Goal: Information Seeking & Learning: Learn about a topic

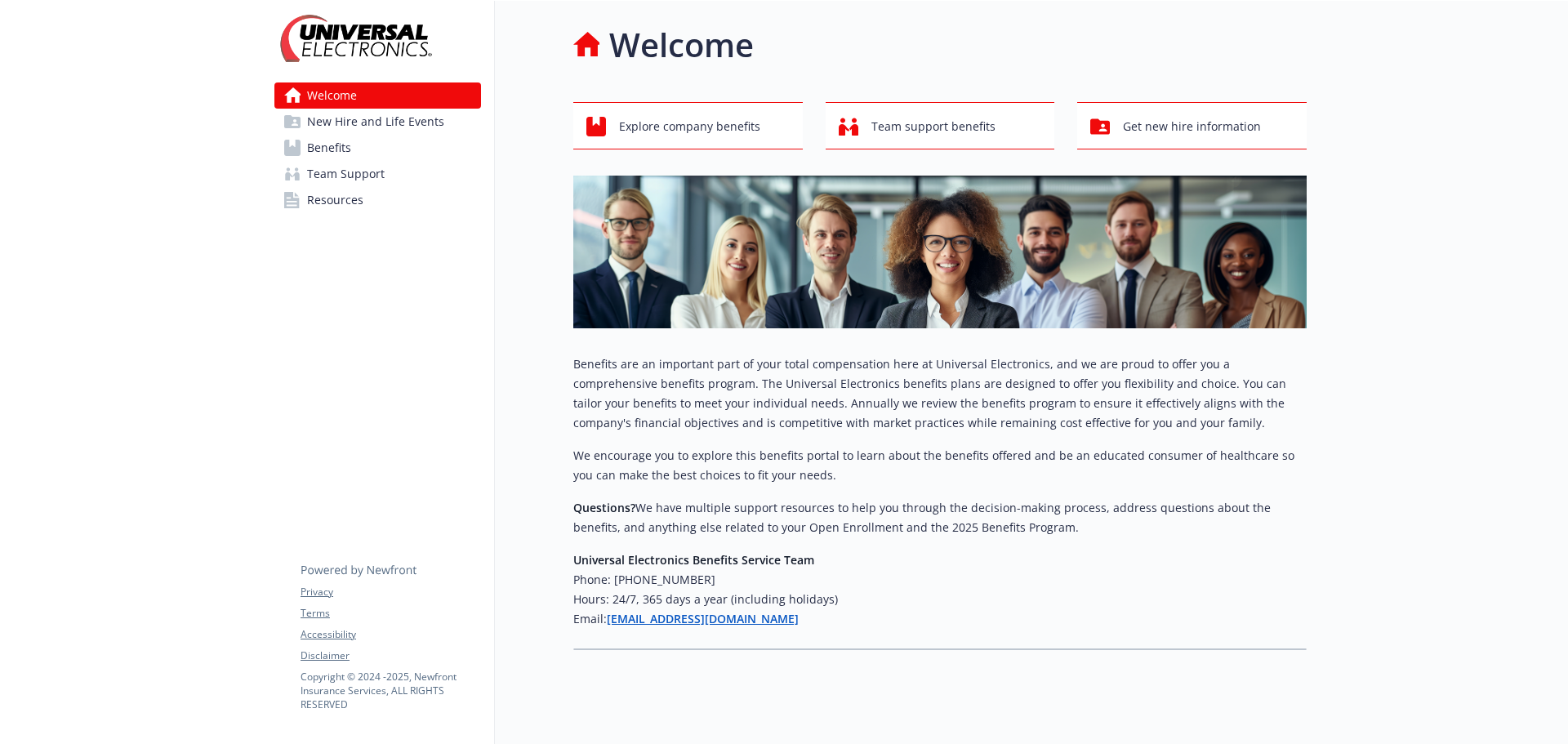
click at [326, 146] on span "Benefits" at bounding box center [328, 148] width 44 height 26
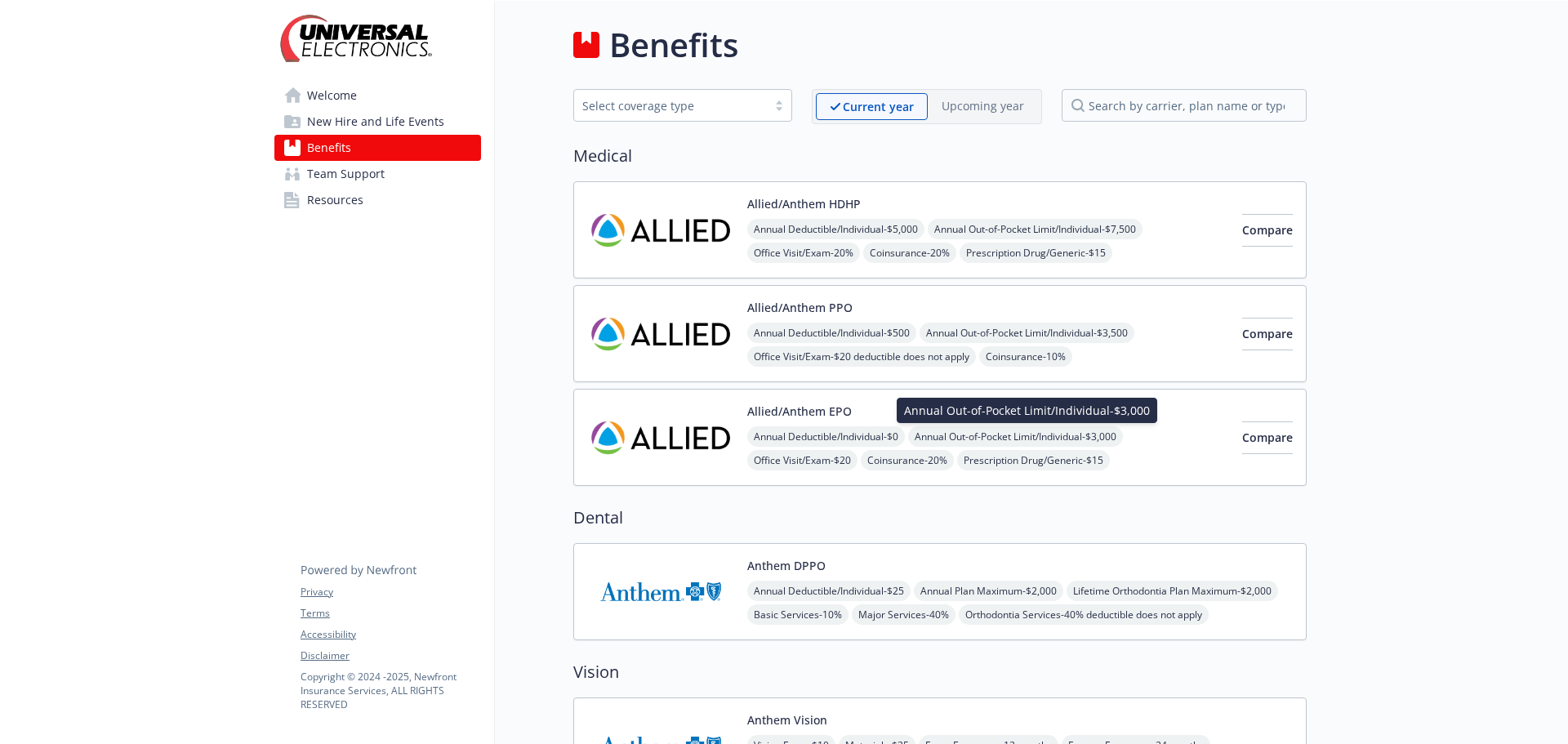
click at [1003, 434] on span "Annual Out-of-Pocket Limit/Individual - $3,000" at bounding box center [1015, 436] width 214 height 21
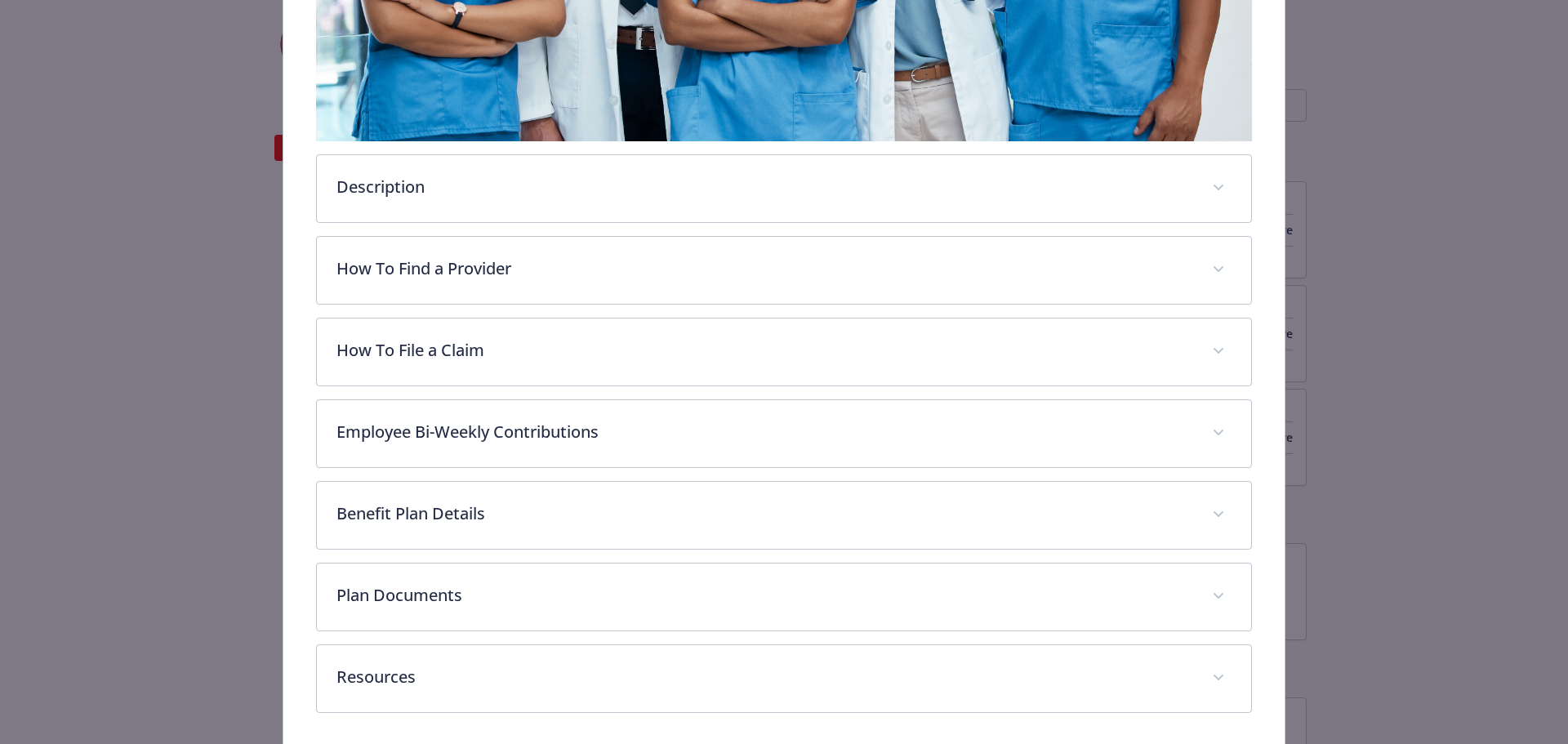
scroll to position [678, 0]
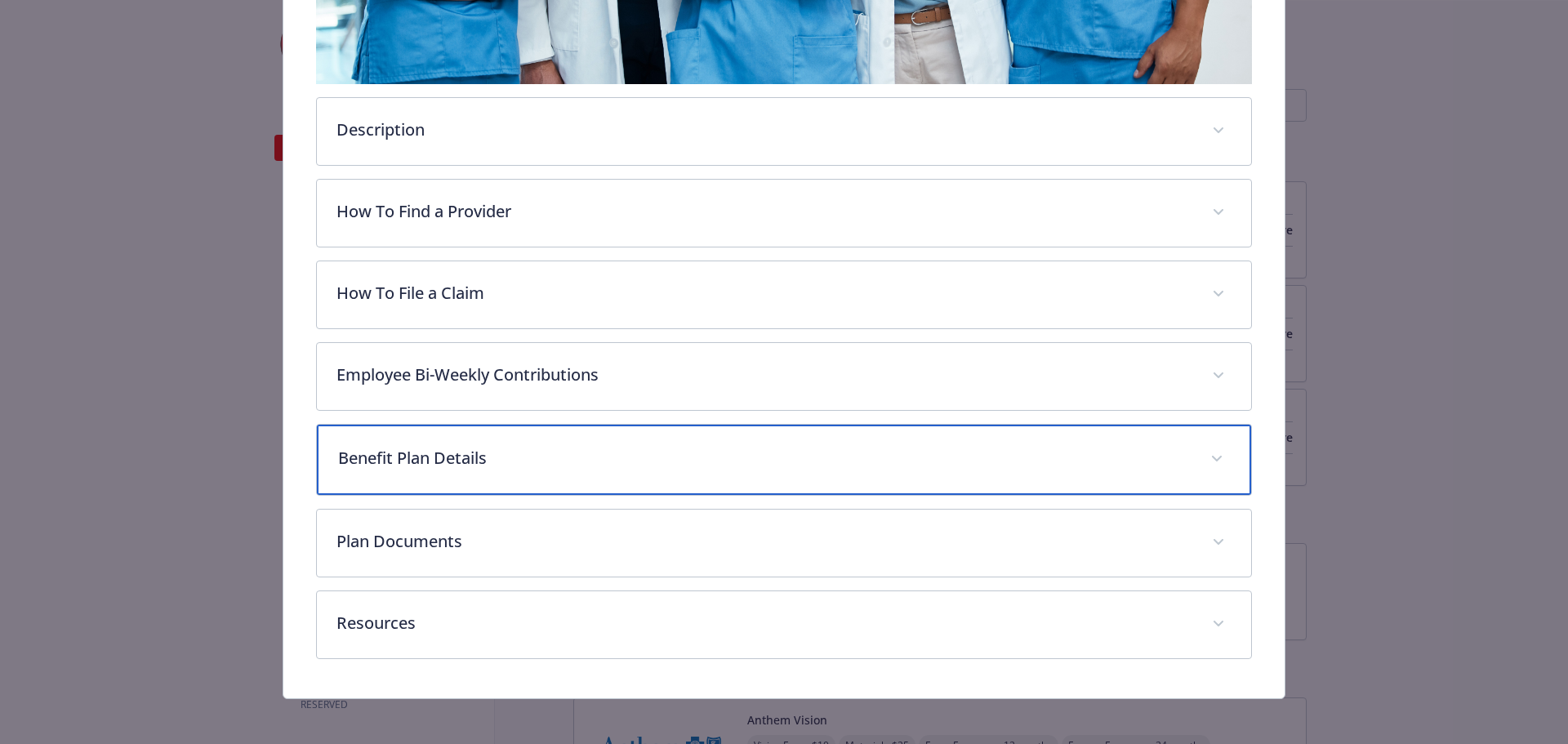
click at [435, 459] on p "Benefit Plan Details" at bounding box center [765, 457] width 853 height 25
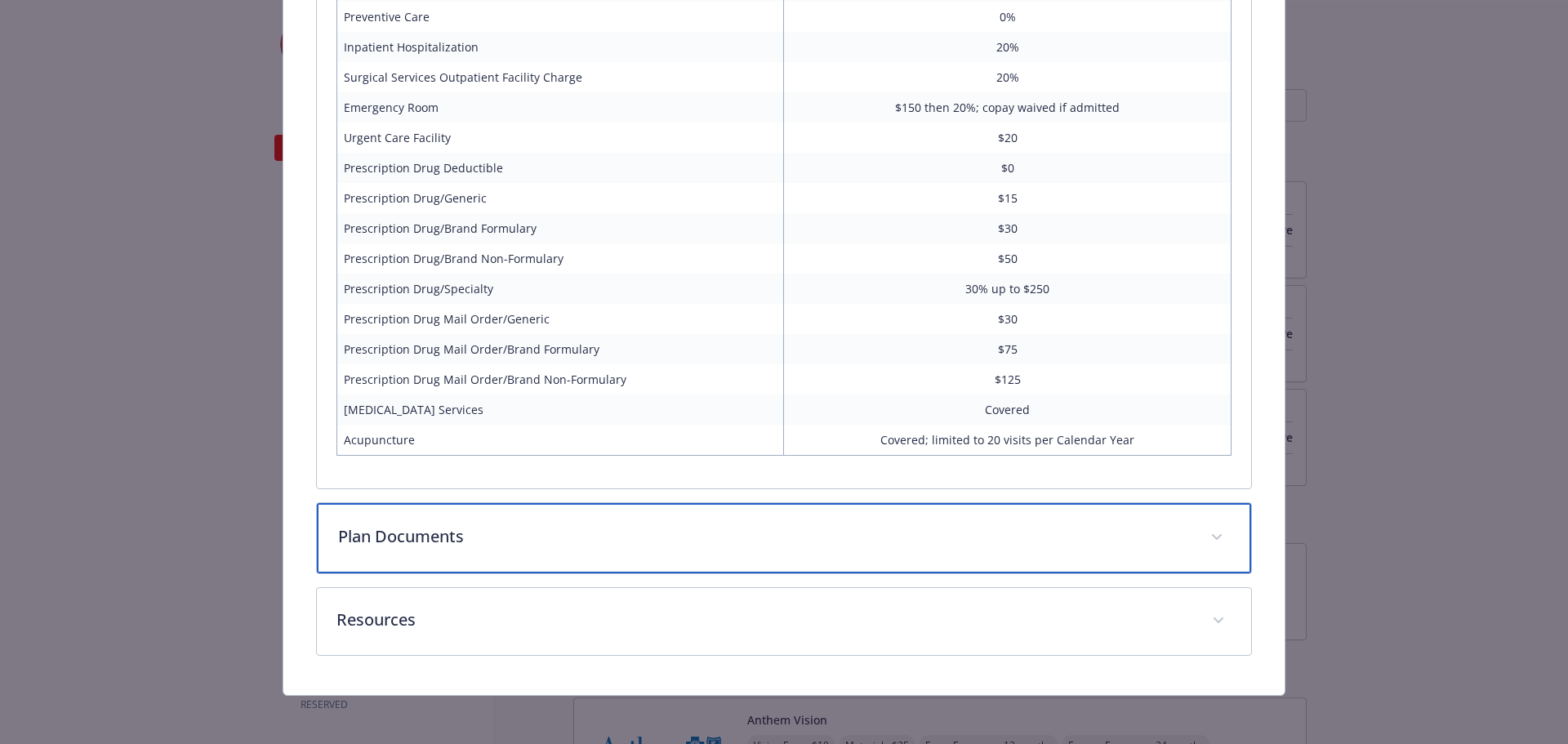
scroll to position [1451, 0]
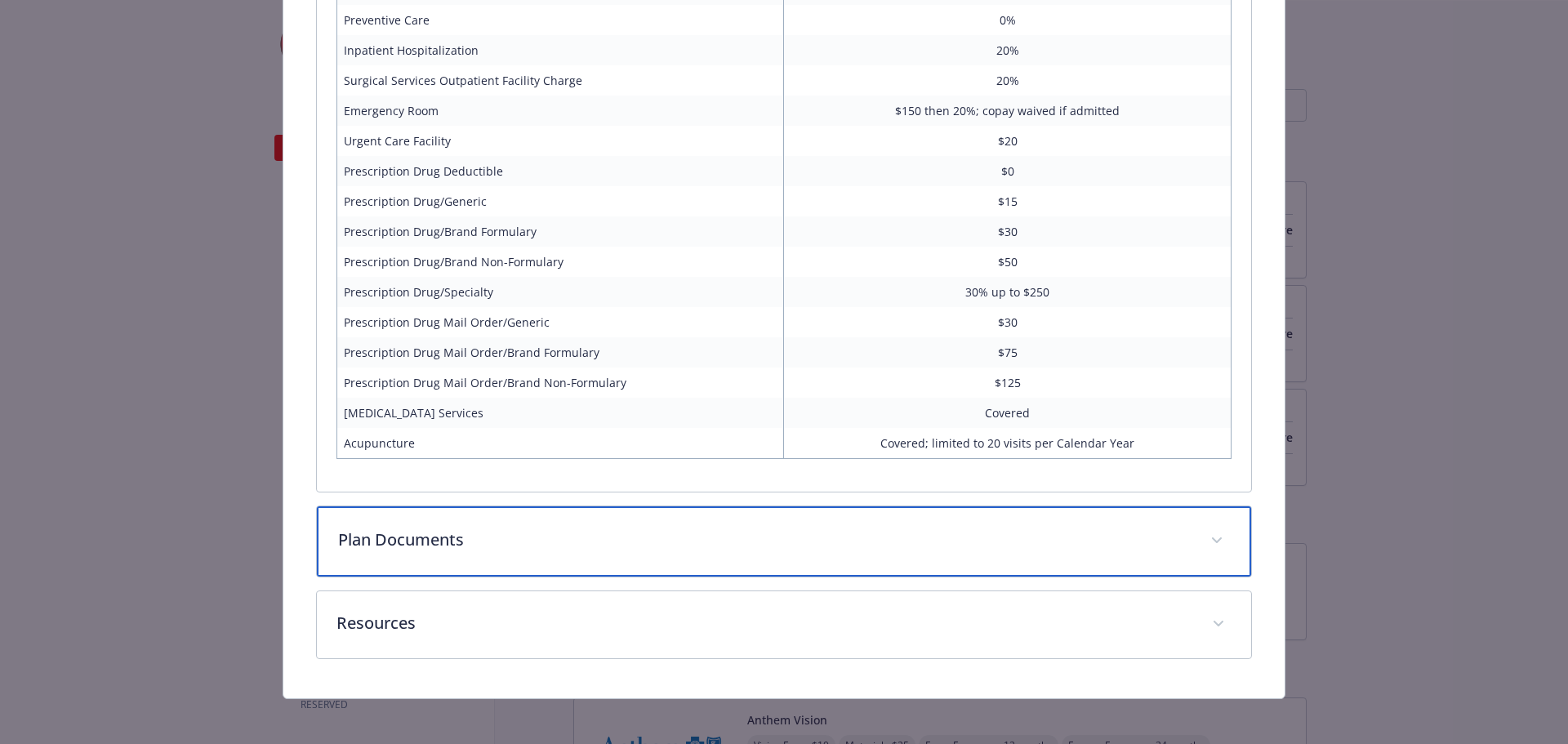
click at [1212, 528] on span "details for plan Medical - Allied/Anthem EPO - Medical EPO" at bounding box center [1217, 541] width 26 height 26
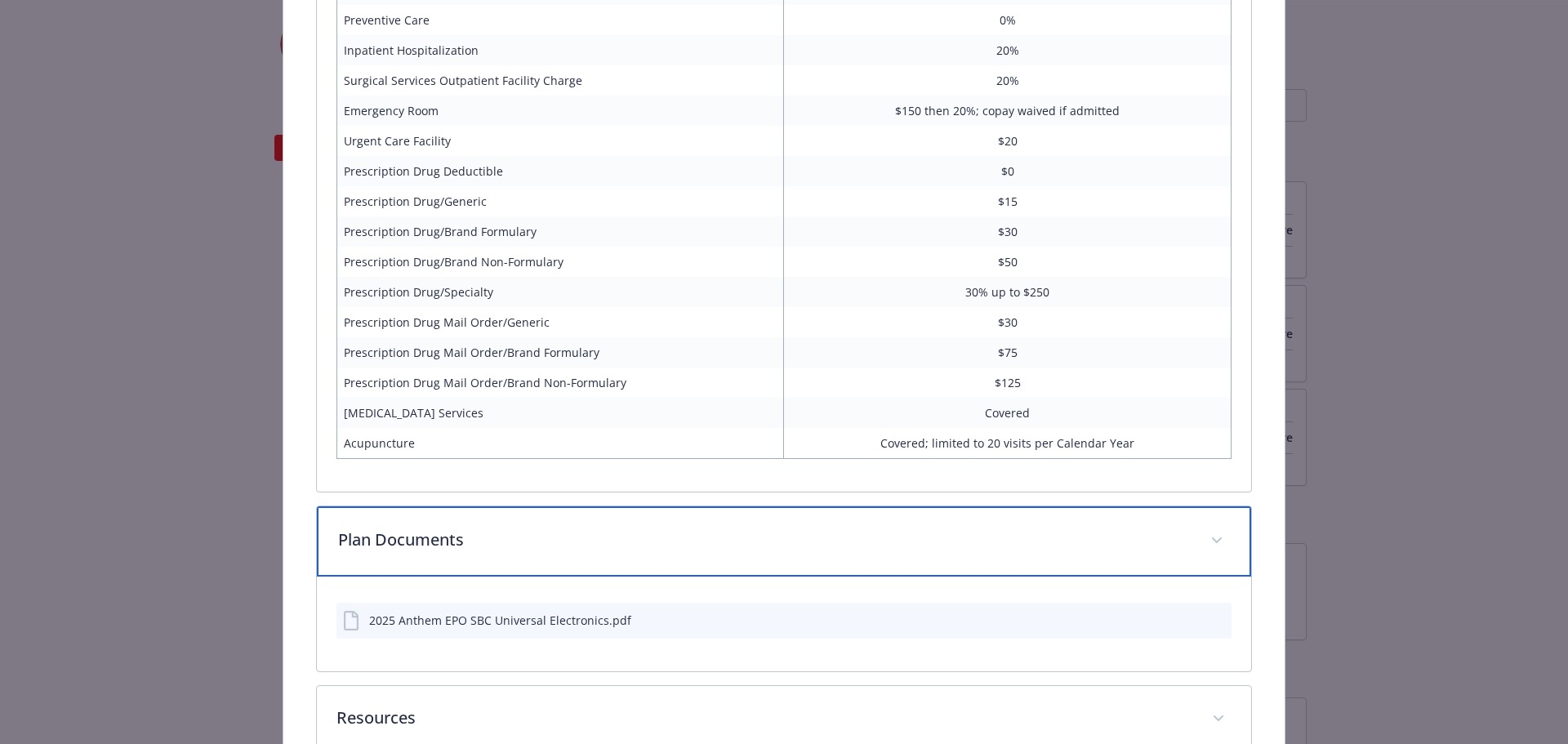
scroll to position [1533, 0]
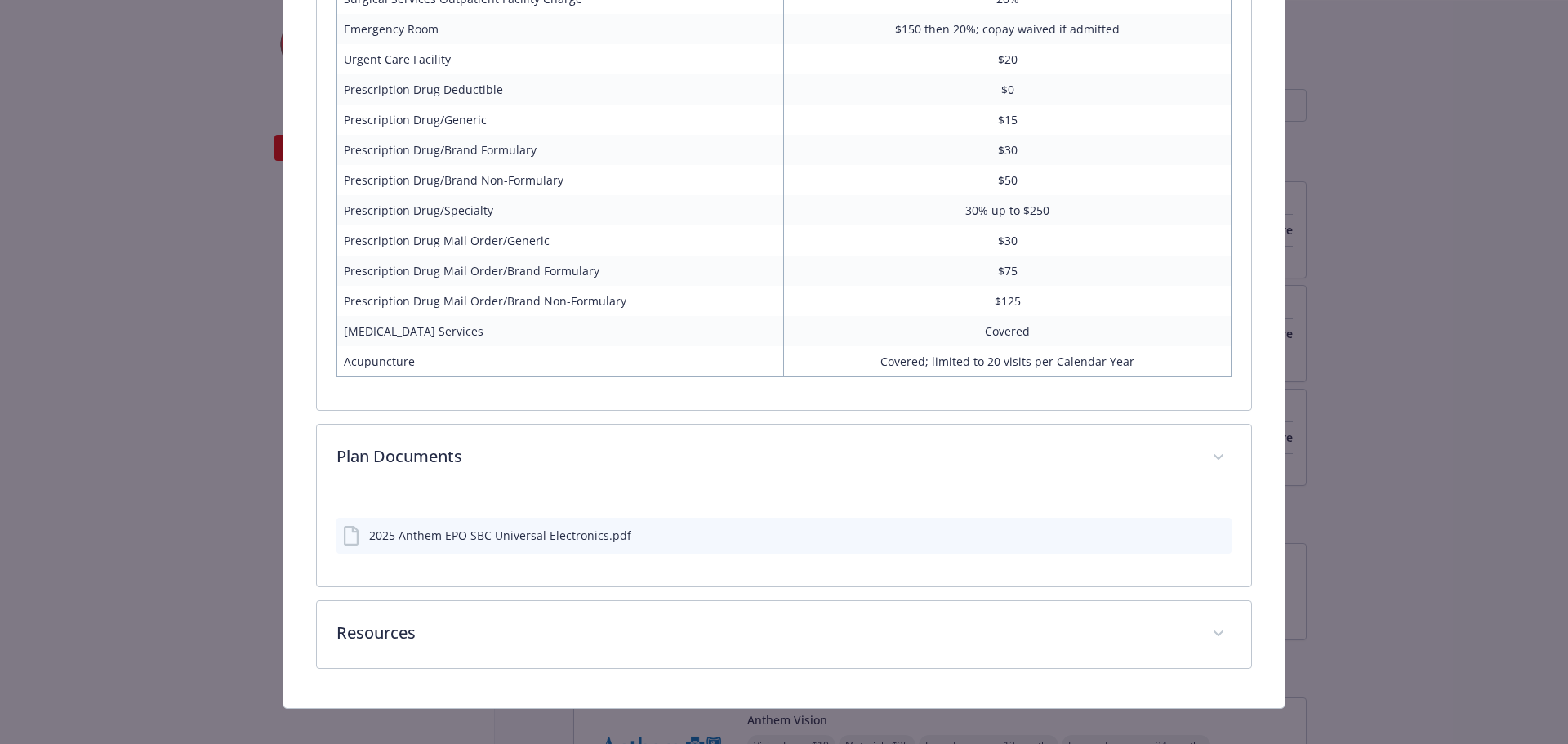
click at [501, 530] on div "2025 Anthem EPO SBC Universal Electronics.pdf" at bounding box center [500, 535] width 262 height 17
click at [1212, 531] on icon "preview file" at bounding box center [1216, 534] width 15 height 12
